Goal: Transaction & Acquisition: Purchase product/service

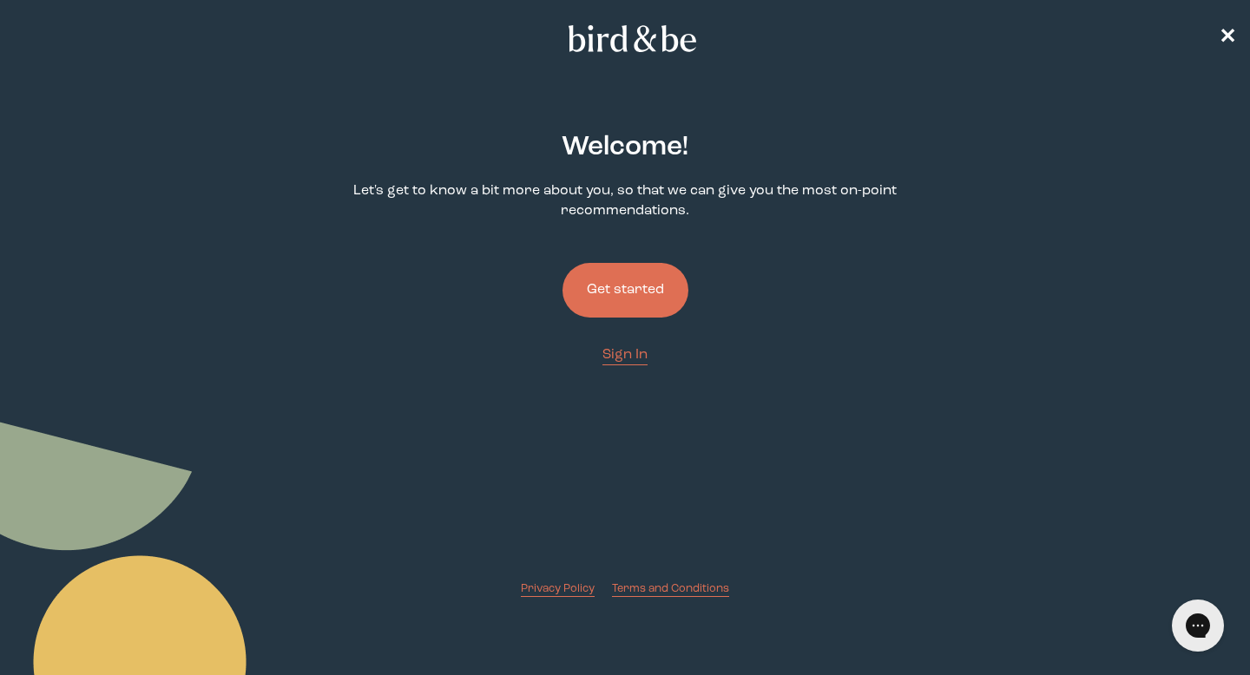
click at [632, 277] on button "Get started" at bounding box center [625, 290] width 126 height 55
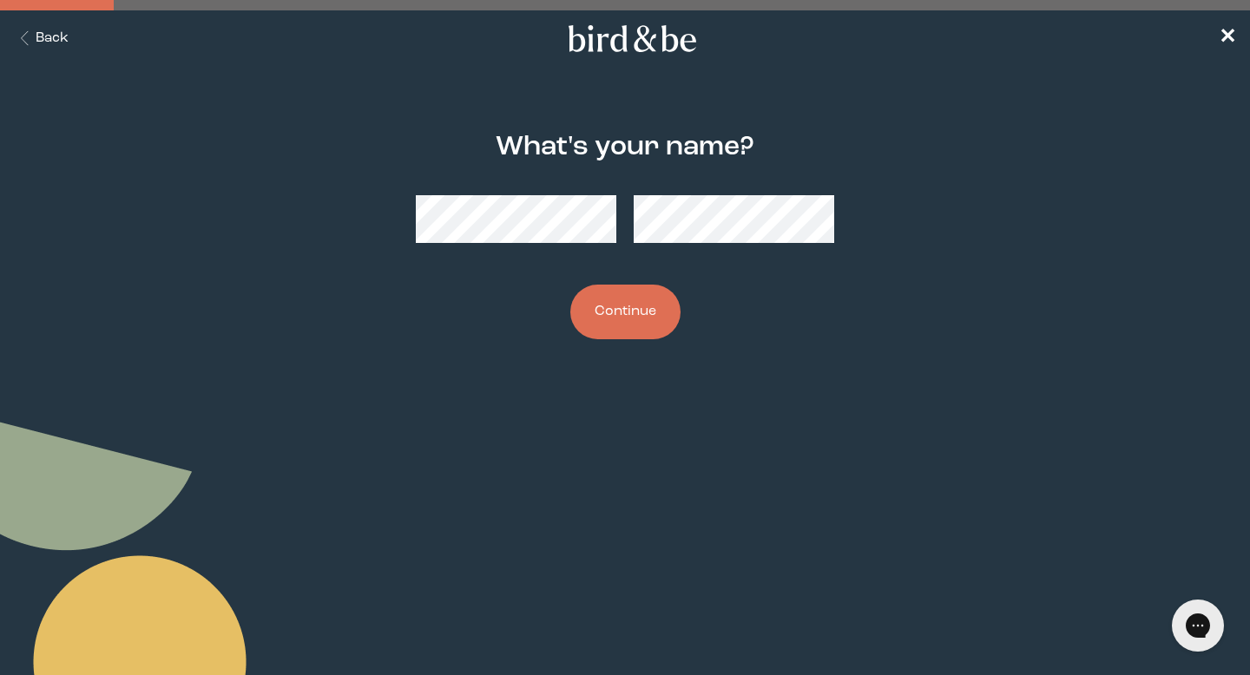
click at [626, 303] on button "Continue" at bounding box center [625, 312] width 110 height 55
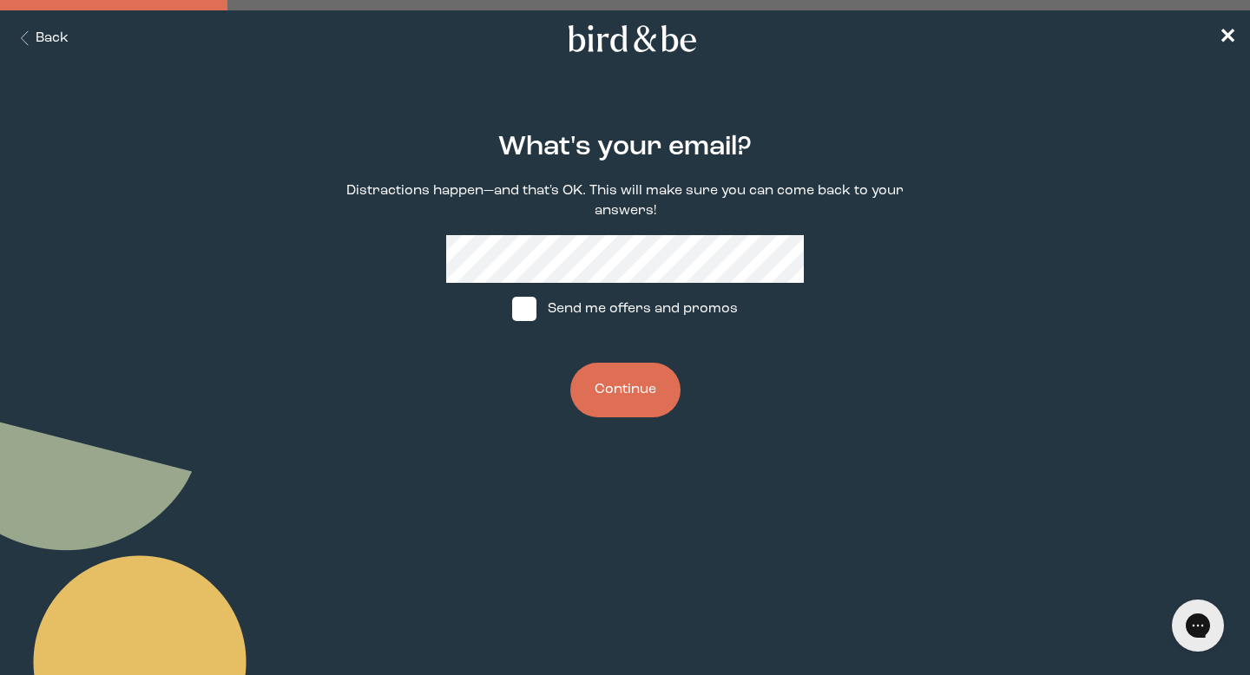
click at [624, 376] on button "Continue" at bounding box center [625, 390] width 110 height 55
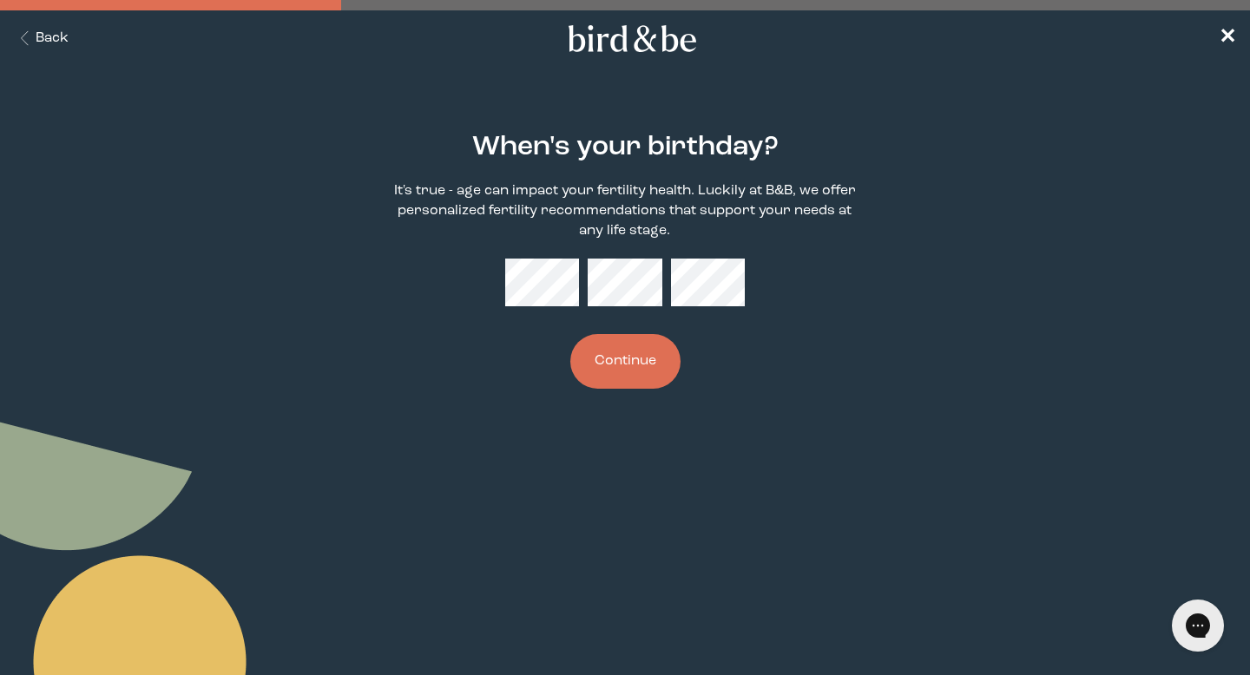
click at [746, 278] on div "When's your birthday? It's true - age can impact your fertility health. Luckily…" at bounding box center [624, 261] width 597 height 312
click at [653, 353] on button "Continue" at bounding box center [625, 361] width 110 height 55
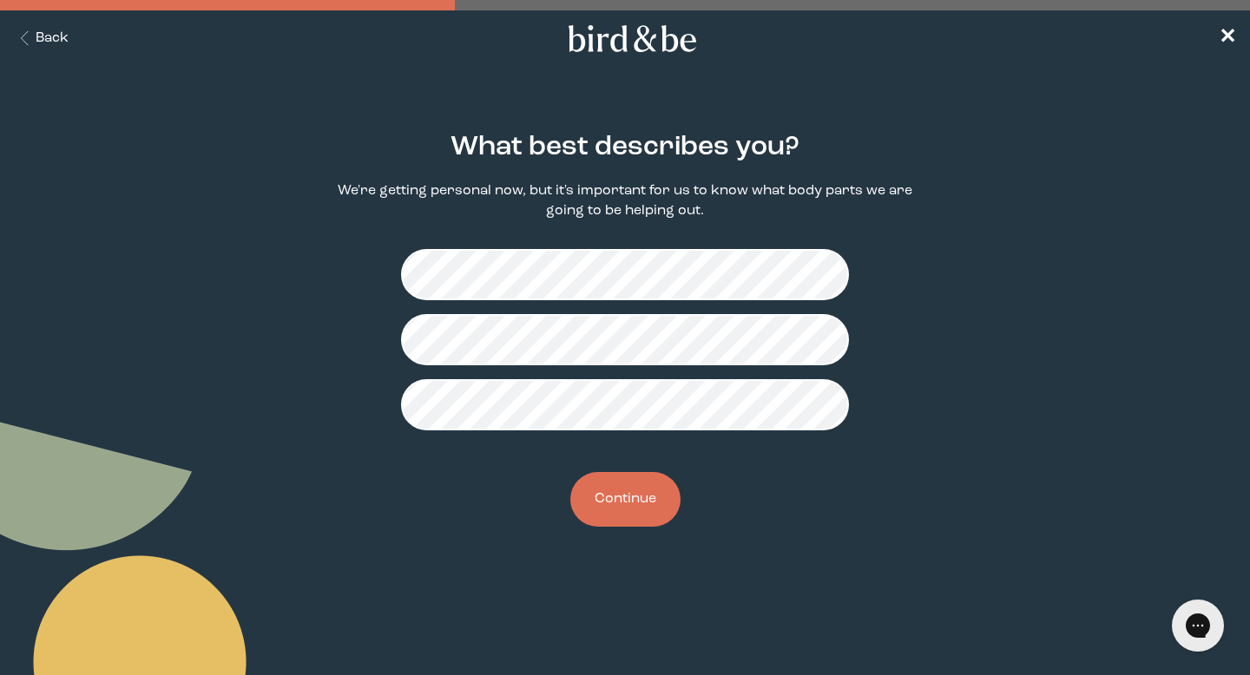
click at [635, 510] on button "Continue" at bounding box center [625, 499] width 110 height 55
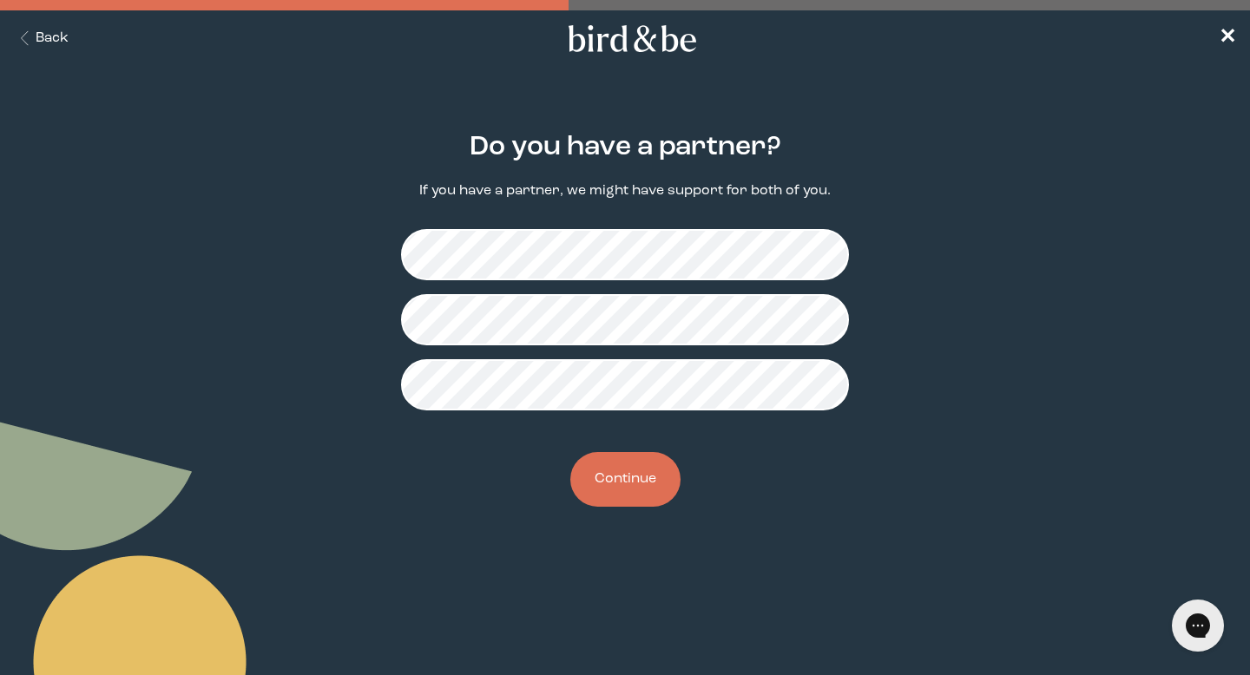
click at [52, 47] on button "Back" at bounding box center [41, 39] width 55 height 20
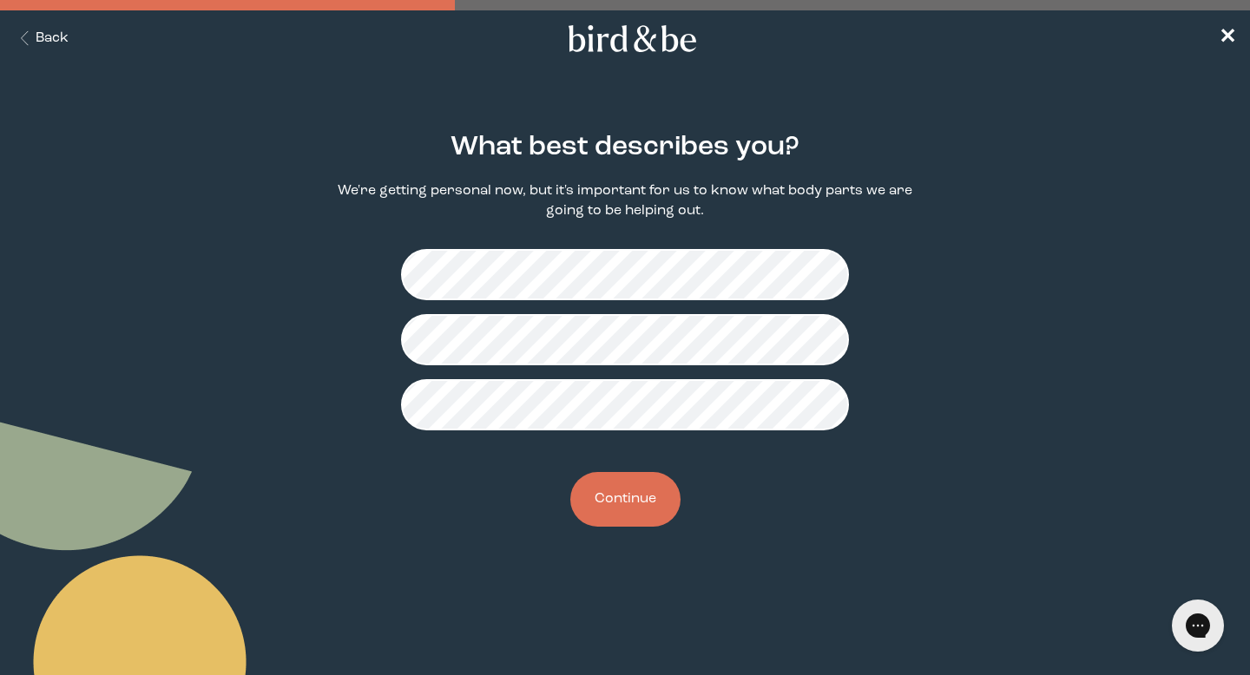
click at [637, 497] on button "Continue" at bounding box center [625, 499] width 110 height 55
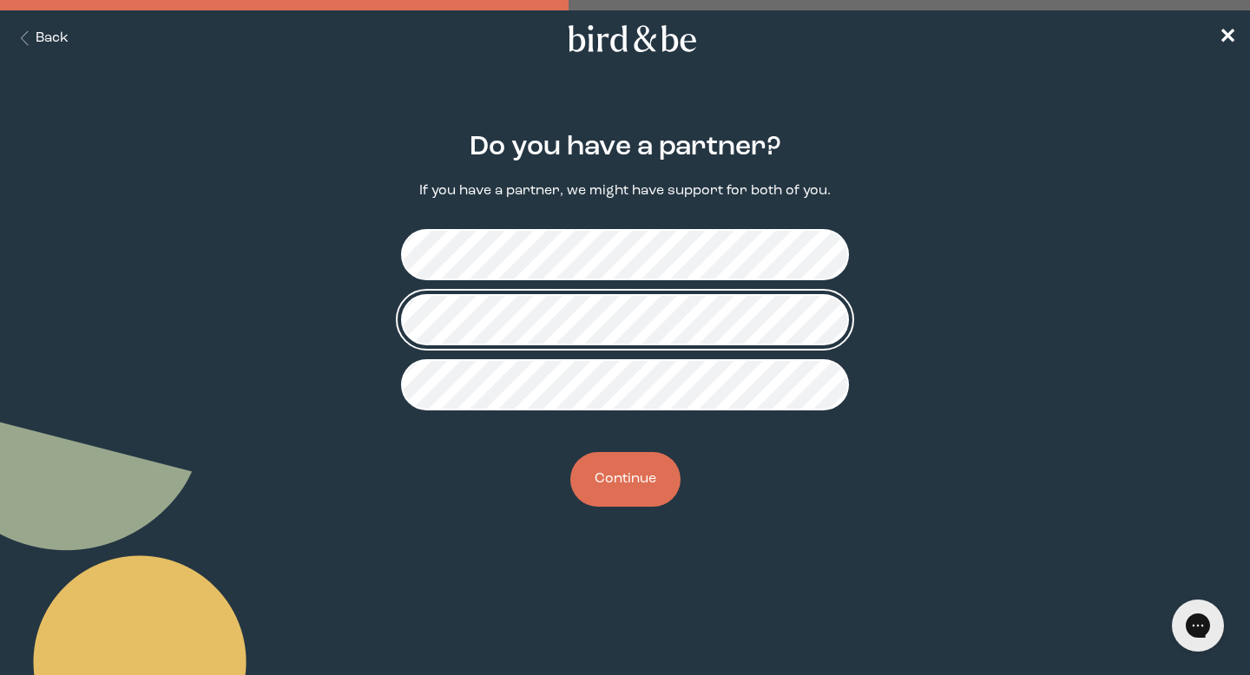
click at [676, 391] on fieldset at bounding box center [625, 319] width 448 height 209
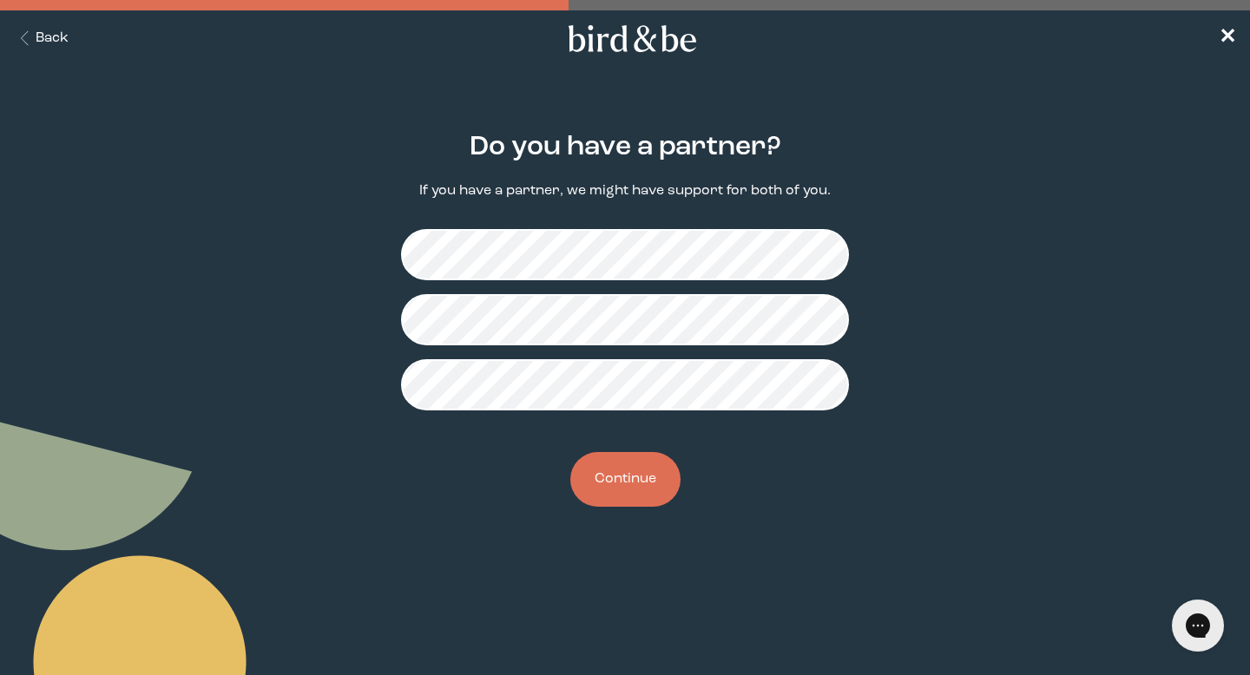
click at [616, 483] on button "Continue" at bounding box center [625, 479] width 110 height 55
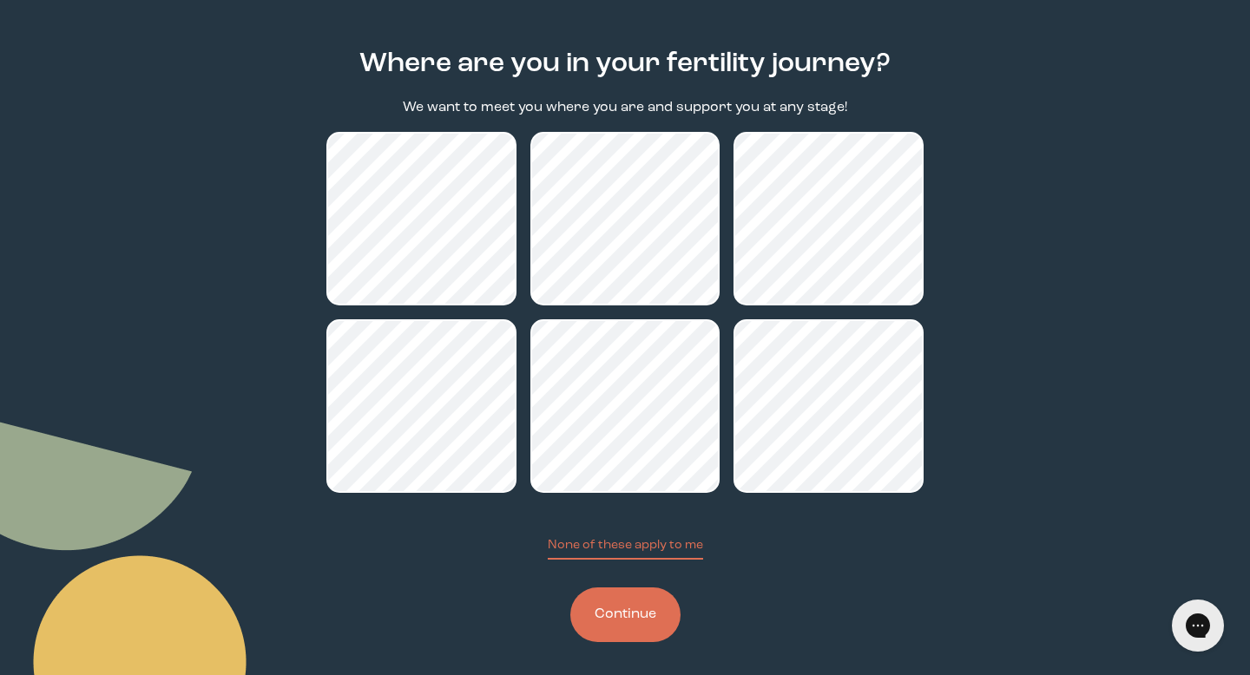
scroll to position [85, 0]
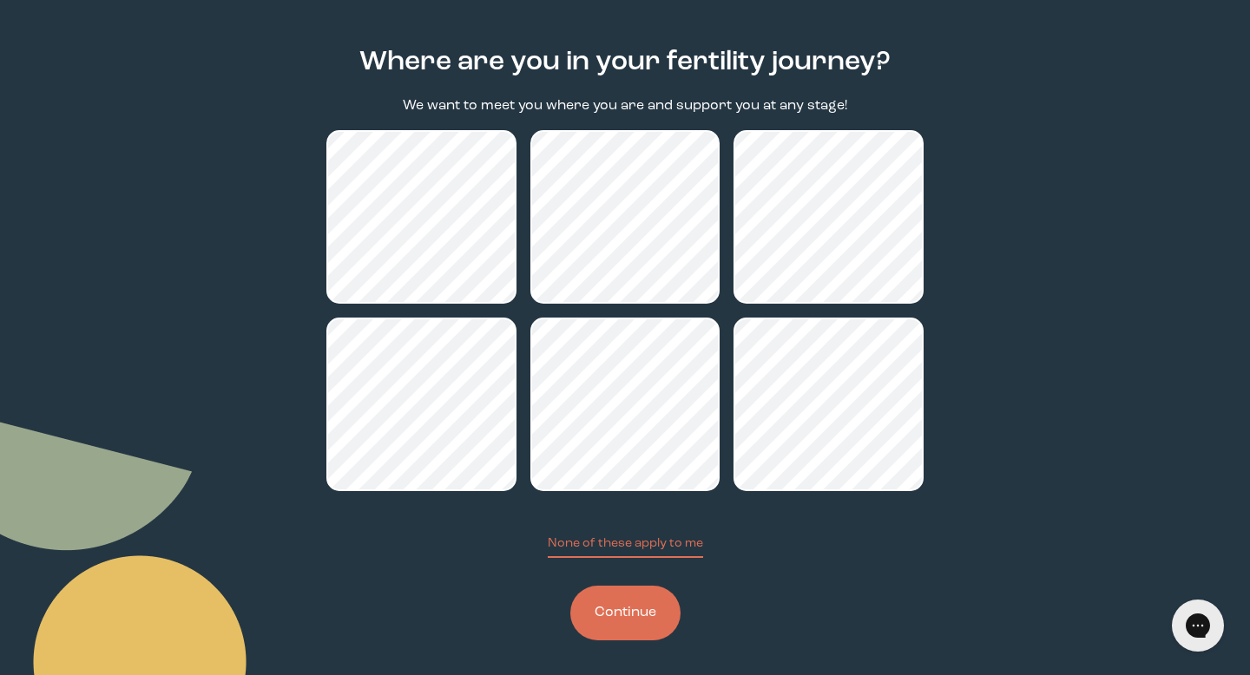
click at [635, 612] on button "Continue" at bounding box center [625, 613] width 110 height 55
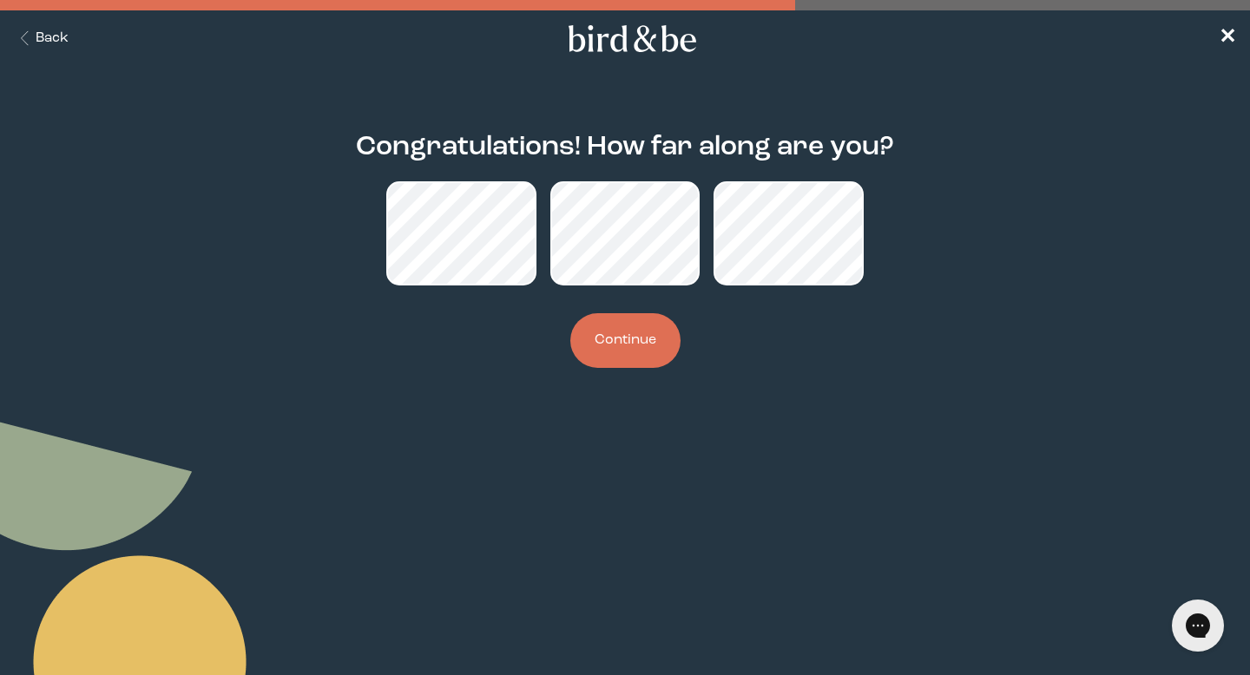
click at [635, 345] on button "Continue" at bounding box center [625, 340] width 110 height 55
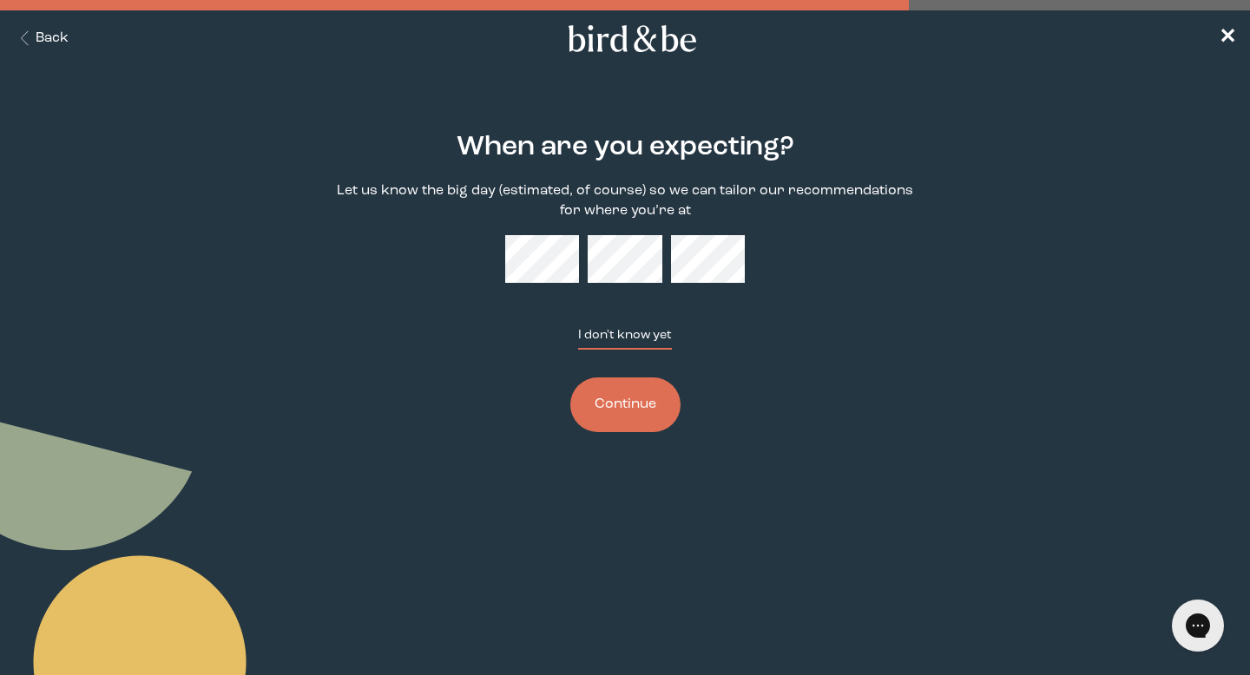
click at [627, 346] on button "I don't know yet" at bounding box center [625, 337] width 94 height 23
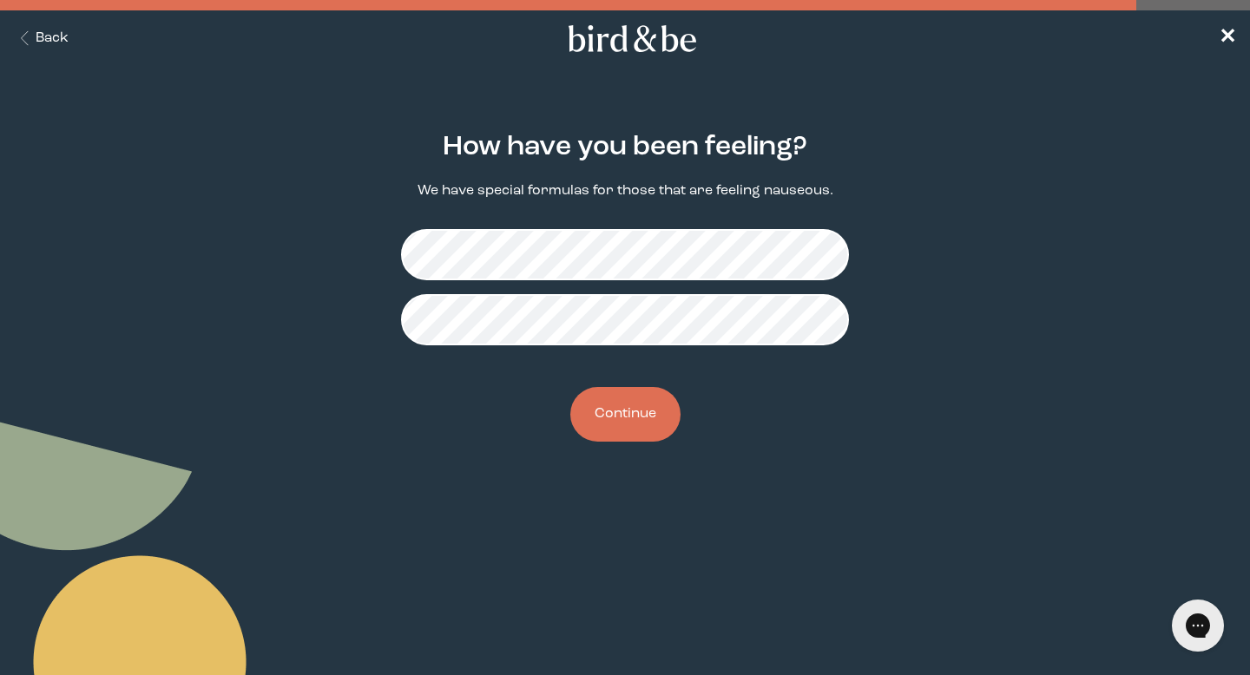
click at [652, 417] on button "Continue" at bounding box center [625, 414] width 110 height 55
click at [635, 405] on button "Continue" at bounding box center [625, 414] width 110 height 55
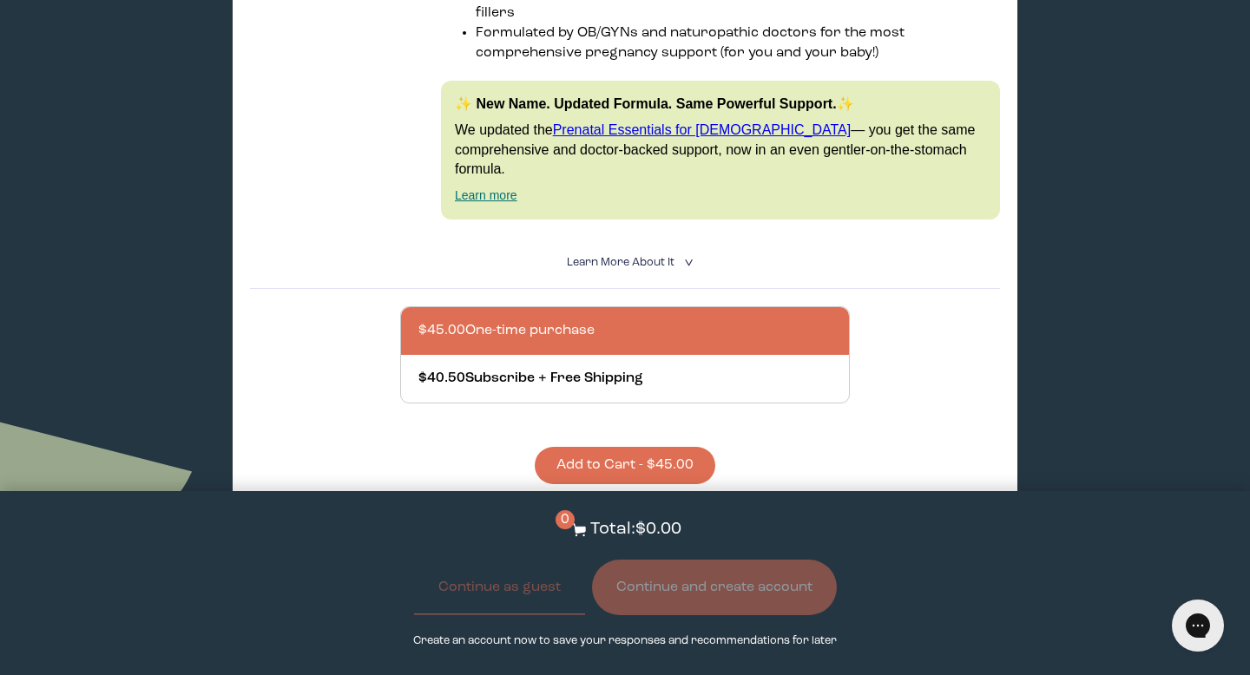
scroll to position [1305, 0]
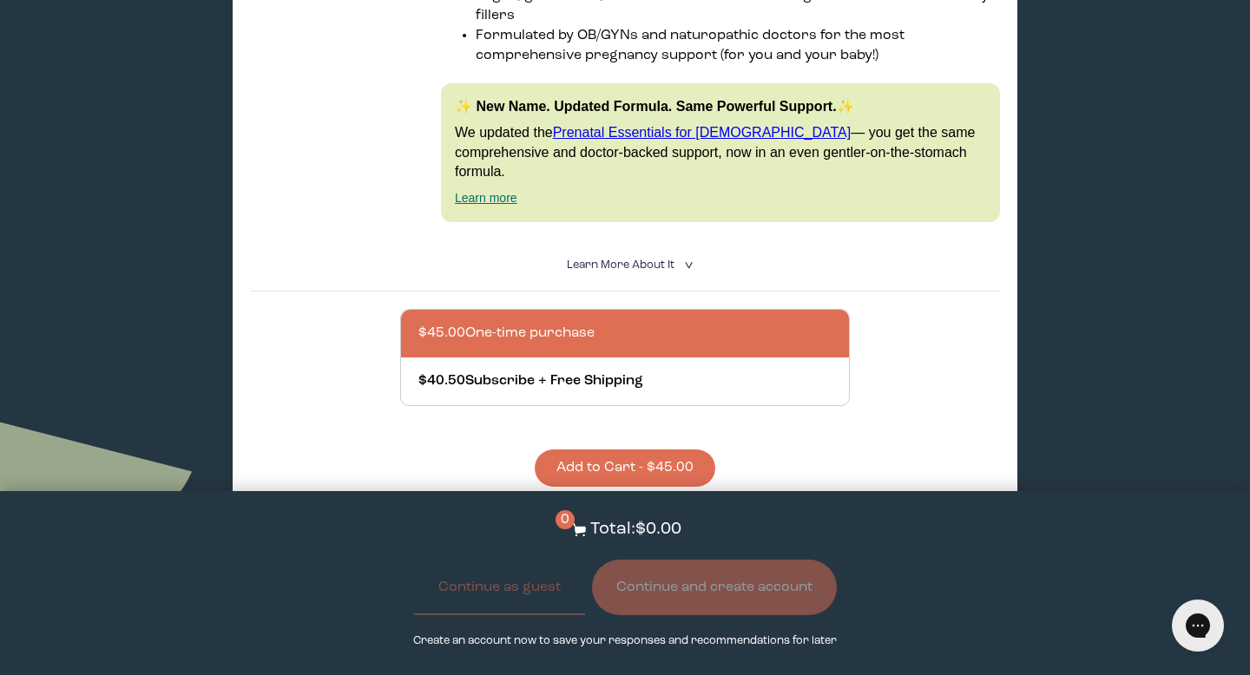
click at [596, 450] on button "Add to Cart - $45.00" at bounding box center [625, 468] width 181 height 37
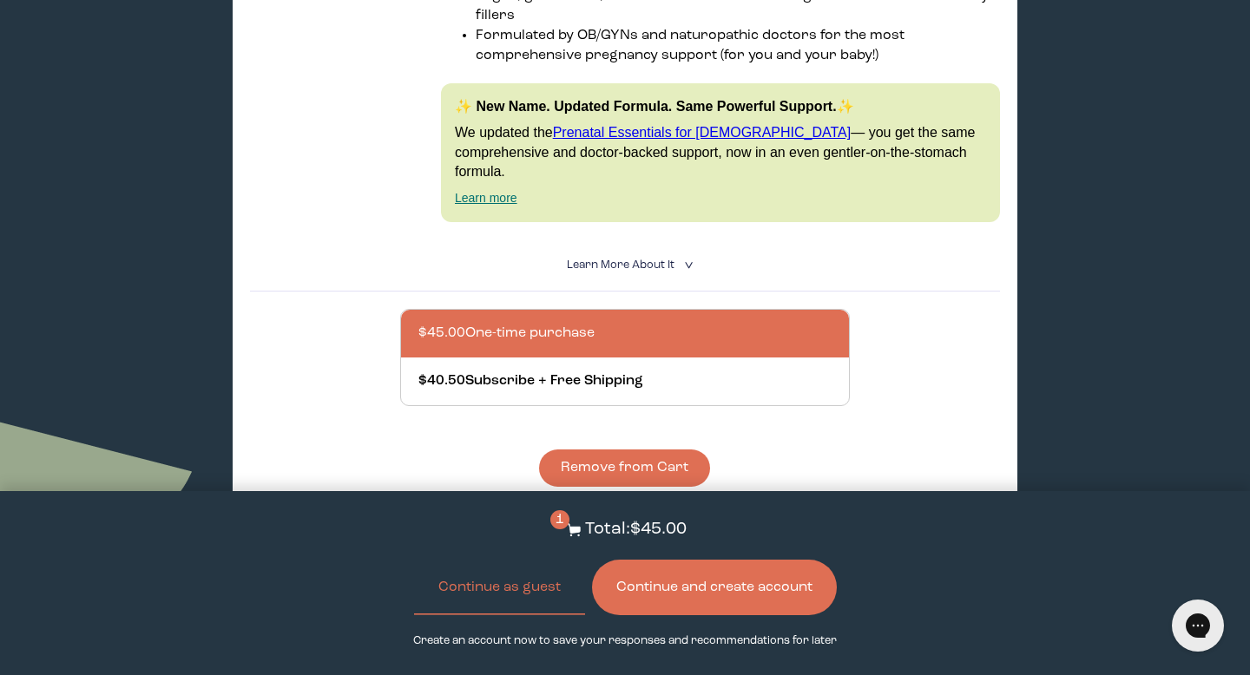
click at [651, 615] on button "Continue and create account" at bounding box center [714, 588] width 245 height 56
